Goal: Navigation & Orientation: Find specific page/section

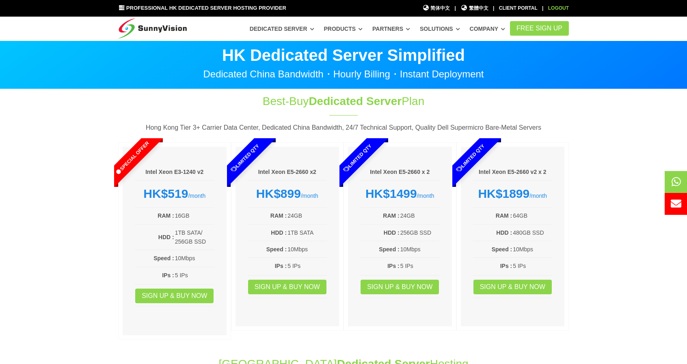
click at [562, 9] on link "Logout" at bounding box center [558, 8] width 21 height 6
click at [530, 6] on link "Client Portal" at bounding box center [523, 8] width 39 height 6
click at [561, 7] on link "Login" at bounding box center [560, 8] width 15 height 6
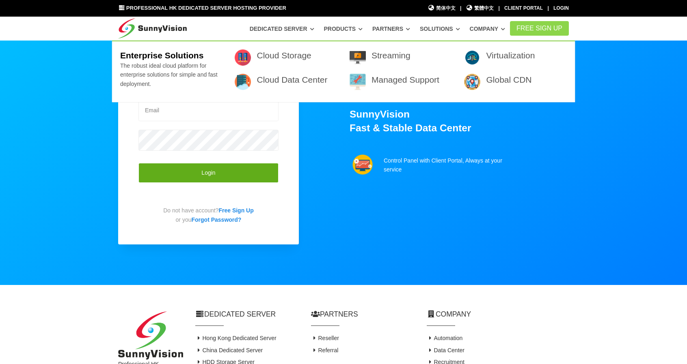
type input "zhlian2019@hotmail.com"
click at [209, 175] on button "Login" at bounding box center [208, 173] width 140 height 20
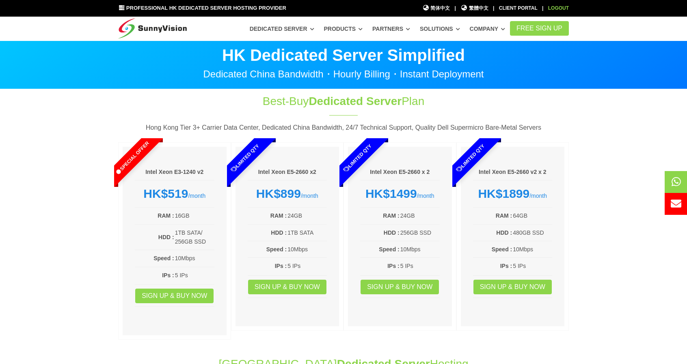
click at [558, 6] on link "Logout" at bounding box center [558, 8] width 21 height 6
click at [559, 11] on link "Login" at bounding box center [560, 8] width 15 height 6
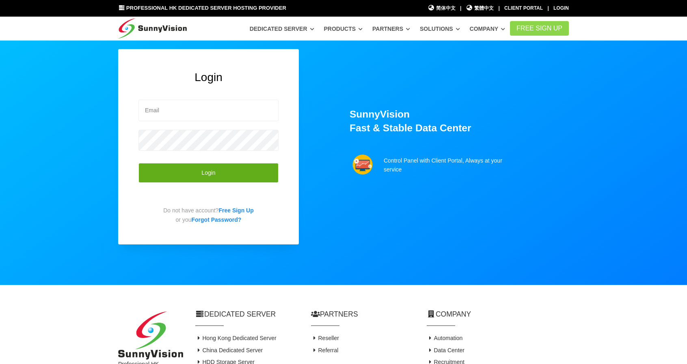
type input "zhlian2019@hotmail.com"
click at [214, 176] on button "Login" at bounding box center [208, 173] width 140 height 20
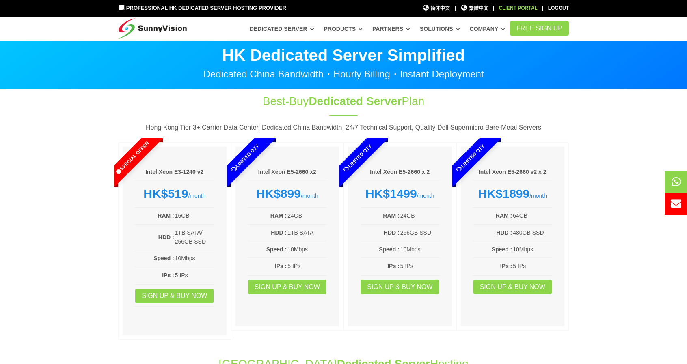
click at [524, 7] on div "Client Portal" at bounding box center [518, 8] width 39 height 8
